Goal: Task Accomplishment & Management: Manage account settings

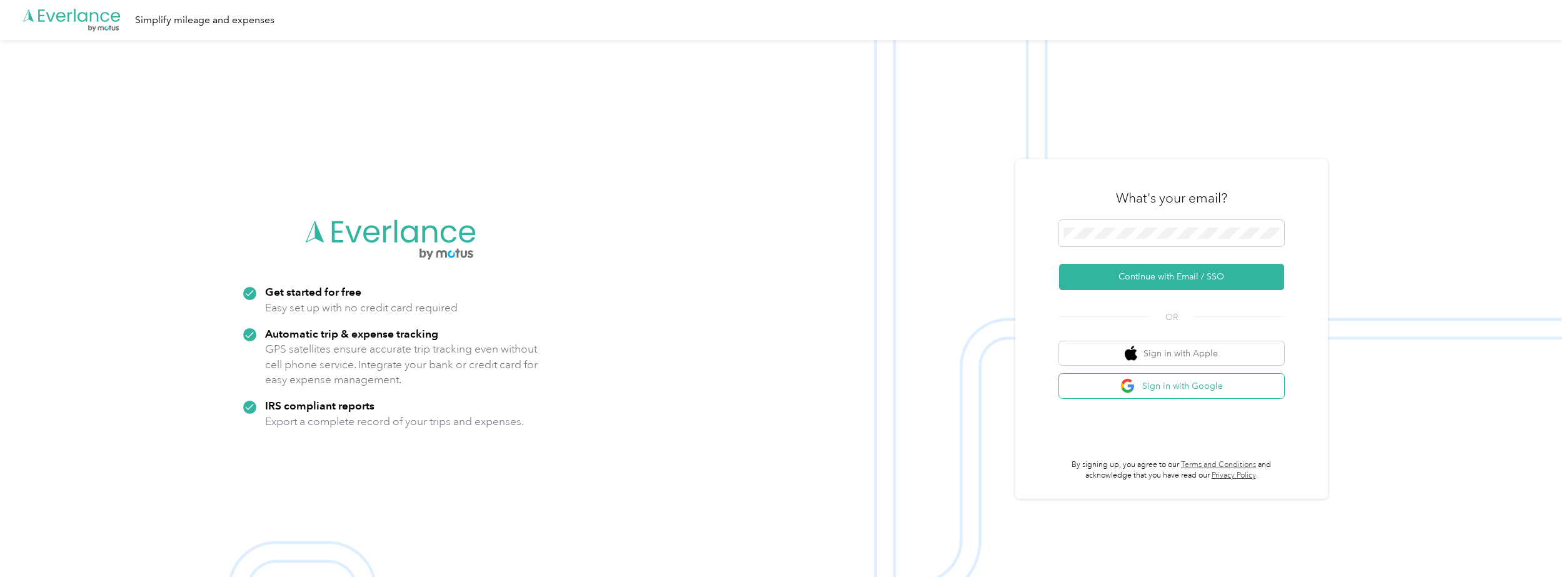
click at [1165, 386] on button "Sign in with Google" at bounding box center [1172, 386] width 225 height 24
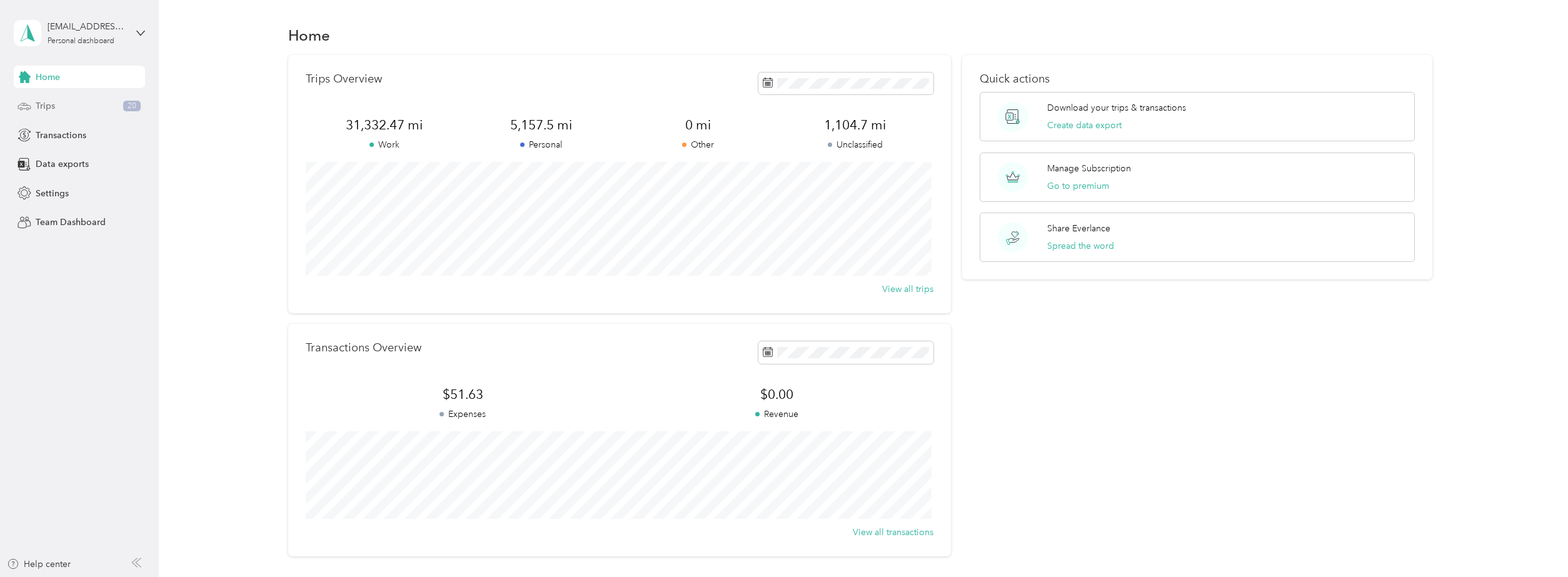
click at [82, 101] on div "Trips 20" at bounding box center [79, 106] width 131 height 23
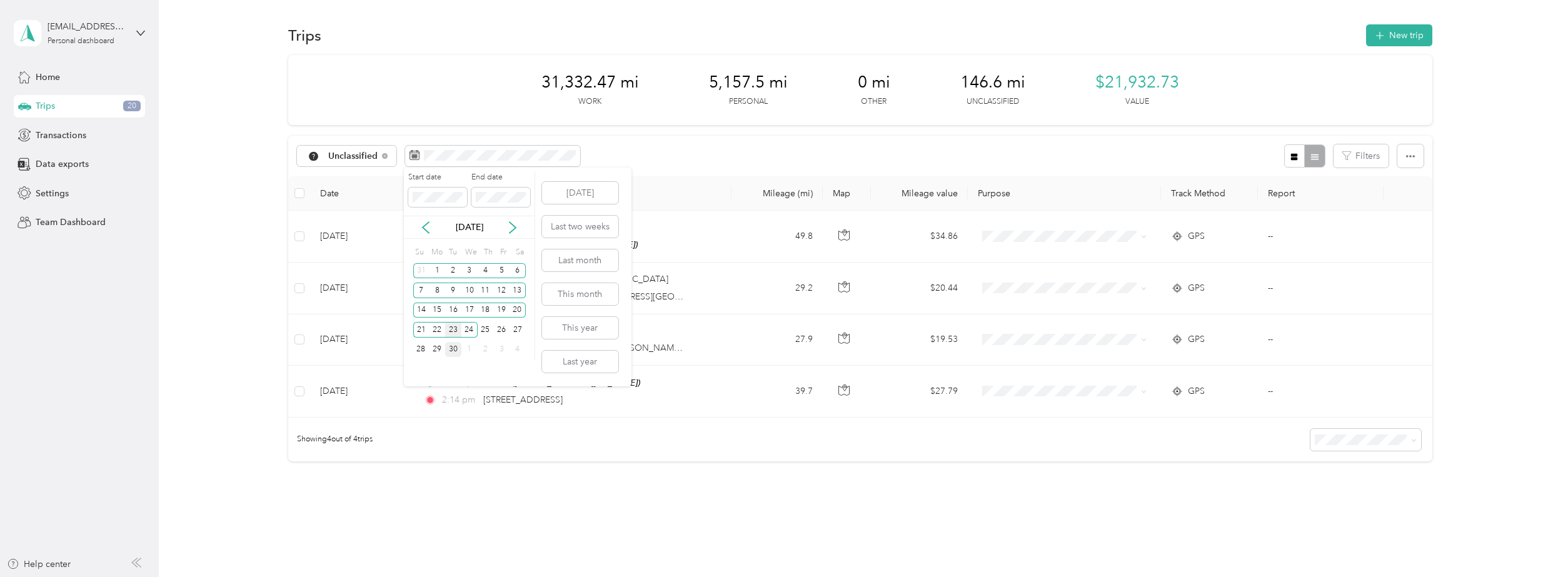
click at [455, 331] on div "23" at bounding box center [453, 329] width 16 height 16
click at [459, 333] on div "23" at bounding box center [453, 329] width 16 height 16
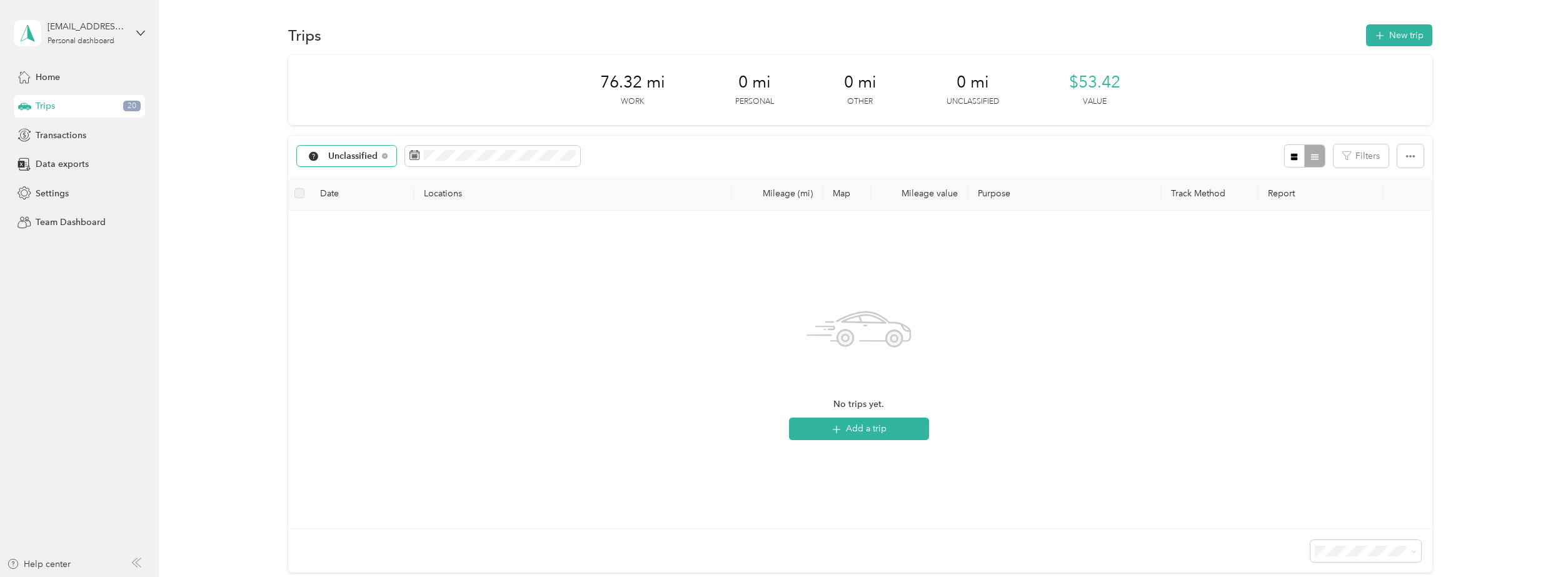
click at [350, 165] on div "Unclassified" at bounding box center [346, 155] width 99 height 21
click at [335, 181] on li "All purposes" at bounding box center [349, 176] width 104 height 22
